Goal: Navigation & Orientation: Find specific page/section

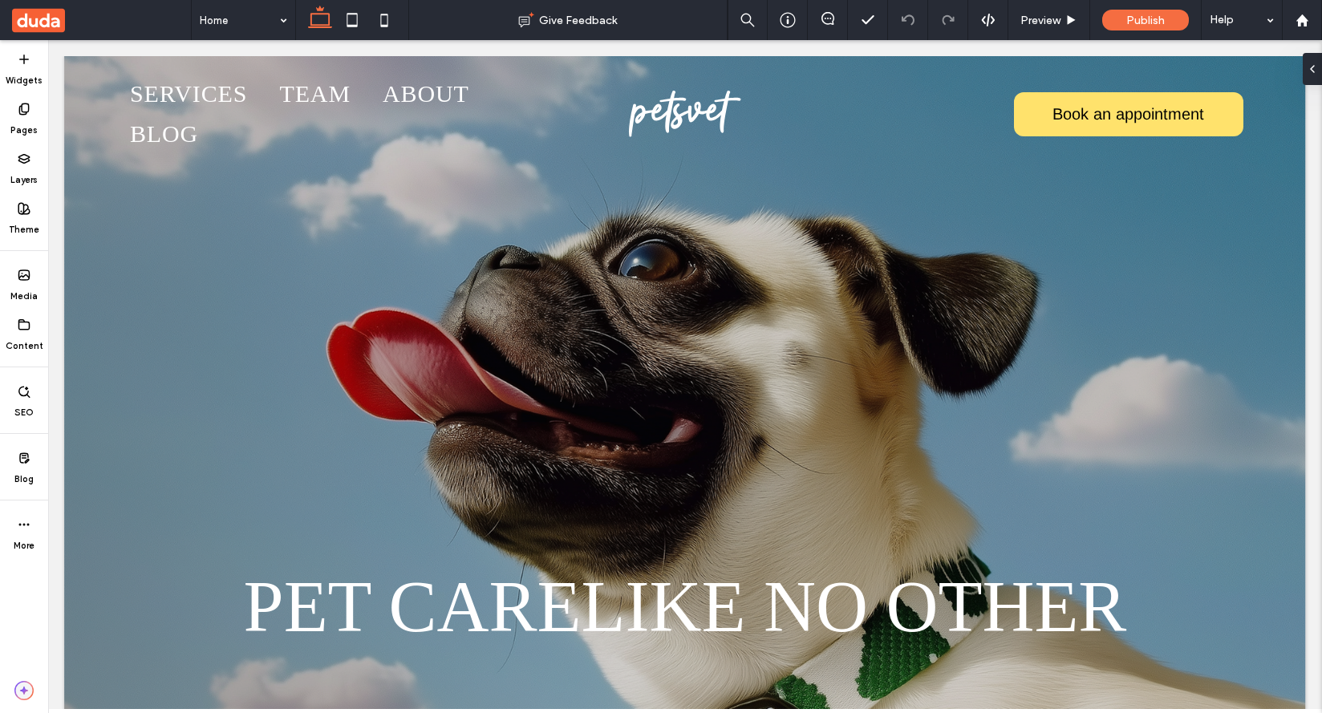
click at [26, 691] on icon "button" at bounding box center [24, 690] width 8 height 8
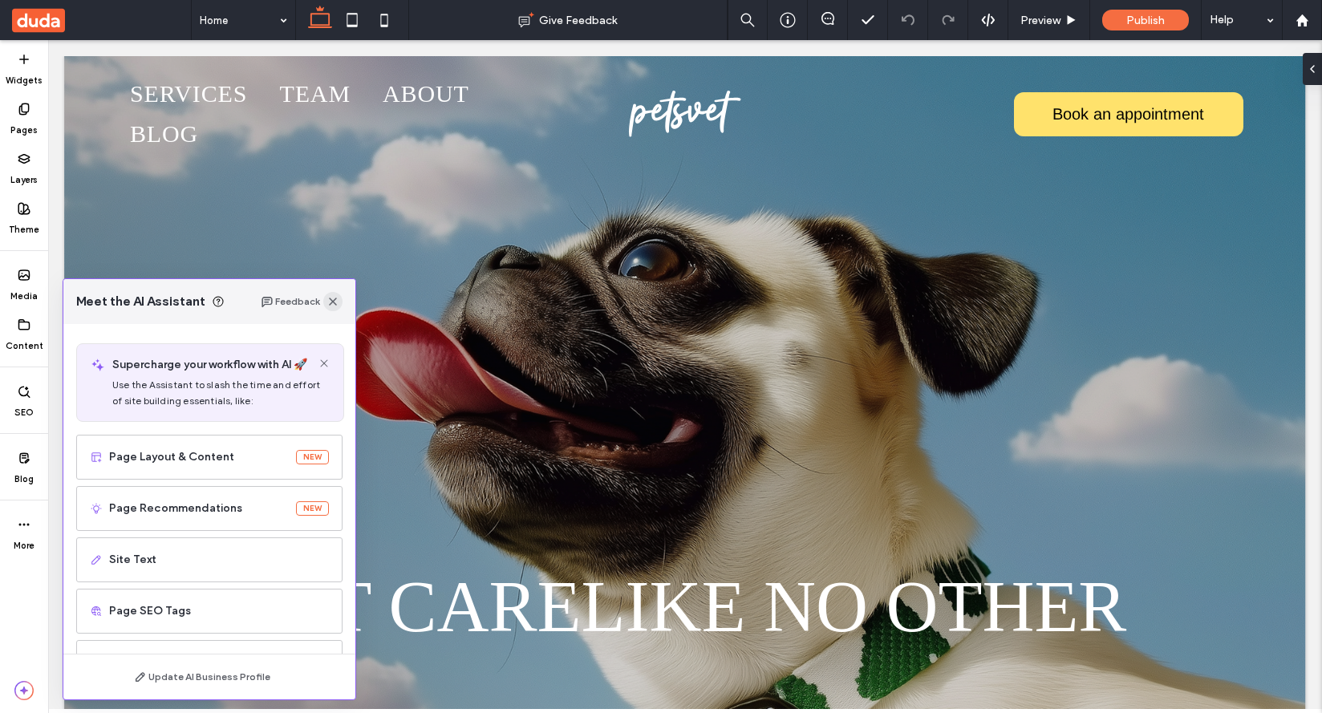
click at [335, 304] on use "button" at bounding box center [333, 302] width 8 height 8
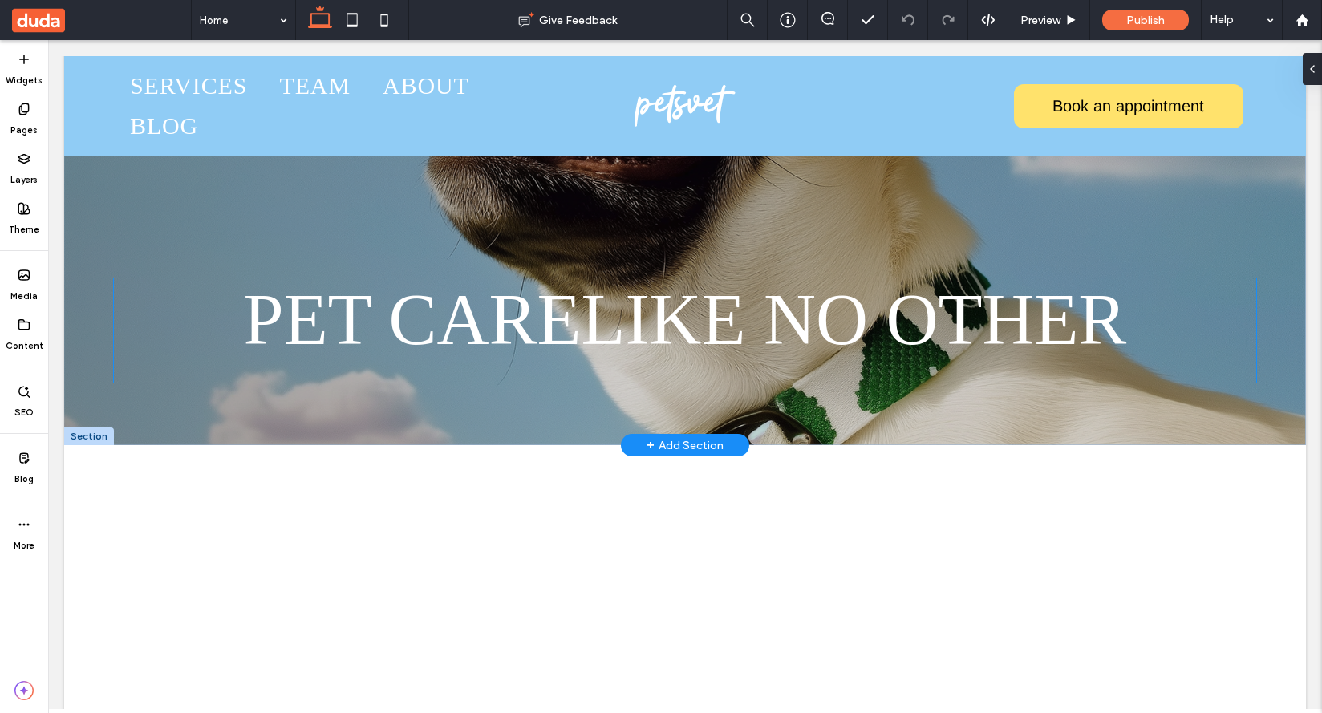
scroll to position [364, 0]
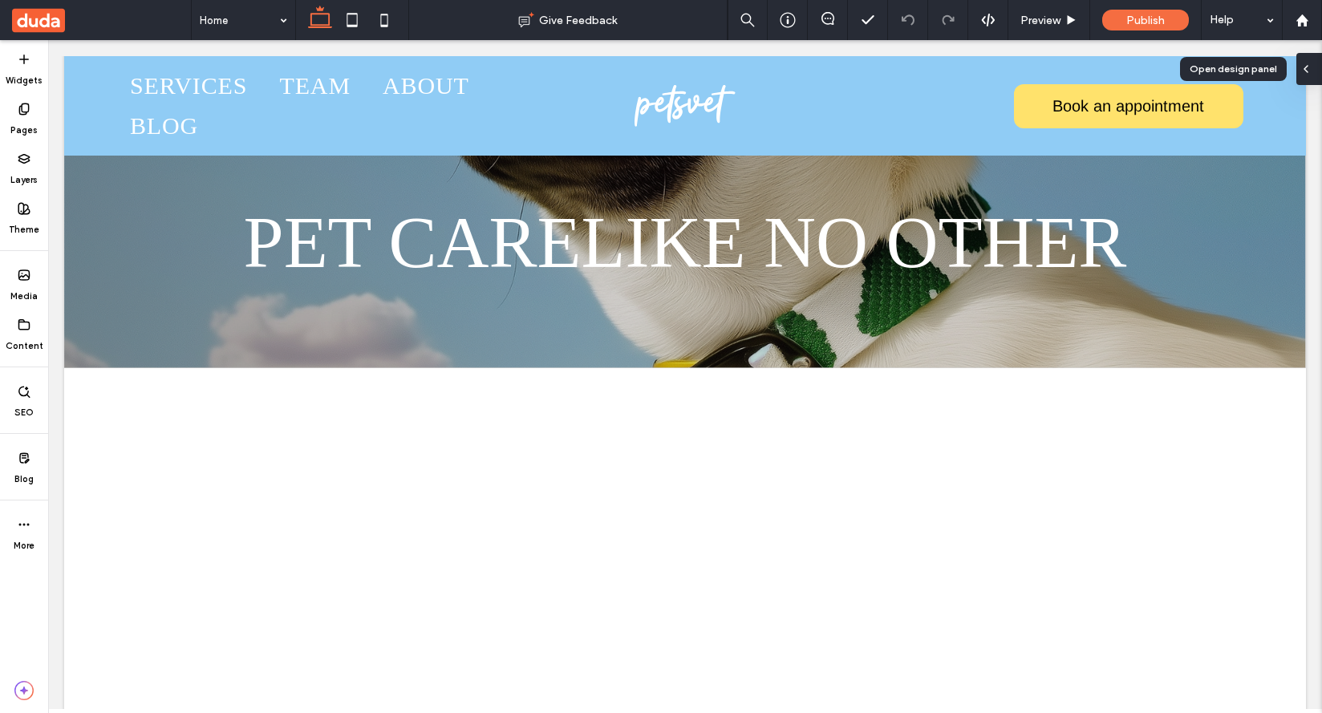
click at [1311, 64] on icon at bounding box center [1305, 69] width 13 height 13
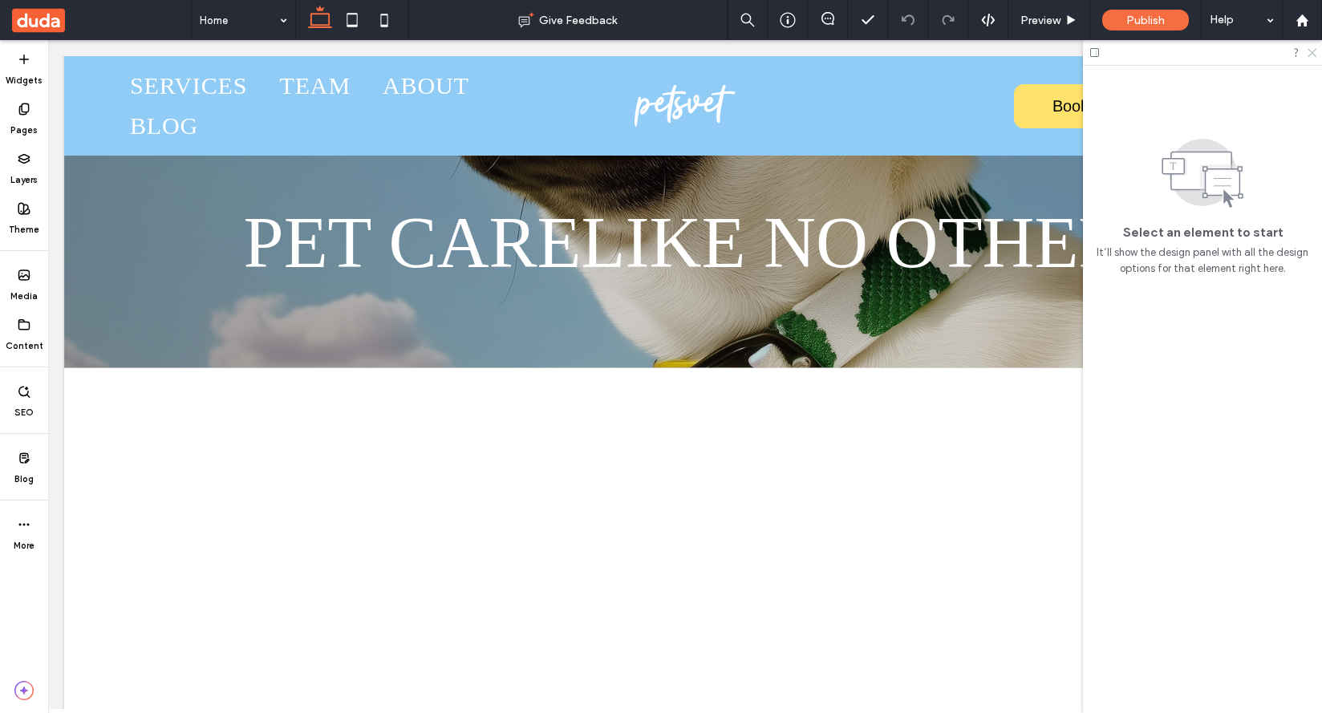
click at [1314, 51] on icon at bounding box center [1311, 52] width 10 height 10
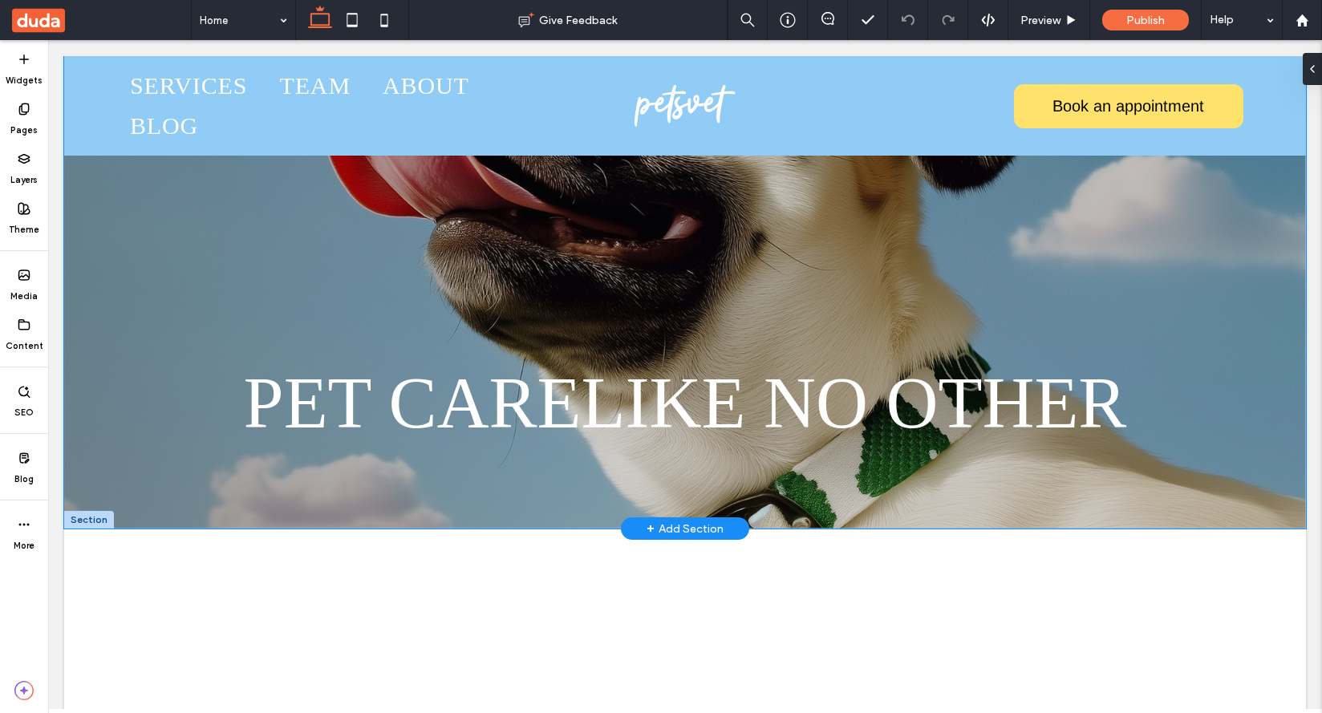
scroll to position [0, 0]
